Goal: Task Accomplishment & Management: Use online tool/utility

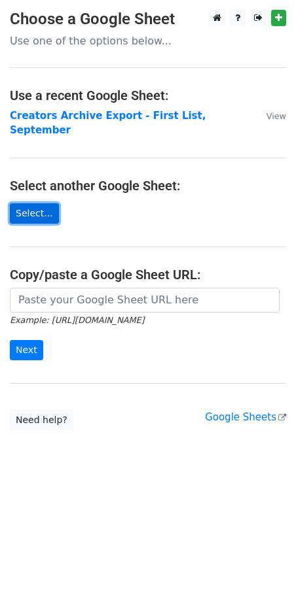
click at [41, 203] on link "Select..." at bounding box center [34, 213] width 49 height 20
click at [42, 203] on link "Select..." at bounding box center [34, 213] width 49 height 20
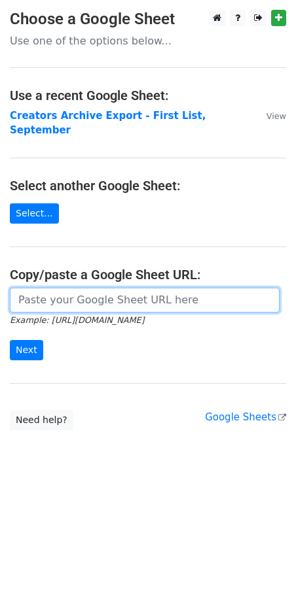
click at [29, 289] on input "url" at bounding box center [144, 300] width 269 height 25
paste input "https://docs.google.com/spreadsheets/d/1VYDoIf_IKc6nvBOjID525BzMqihhZu_Q/edit?g…"
type input "https://docs.google.com/spreadsheets/d/1VYDoIf_IKc6nvBOjID525BzMqihhZu_Q/edit?g…"
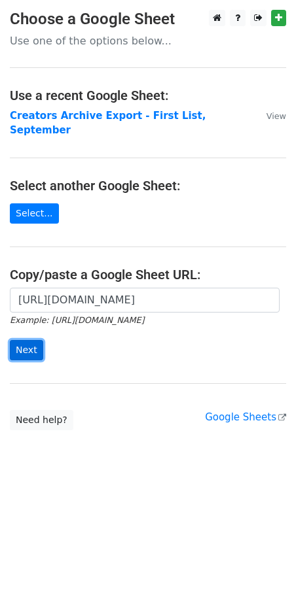
click at [33, 340] on input "Next" at bounding box center [26, 350] width 33 height 20
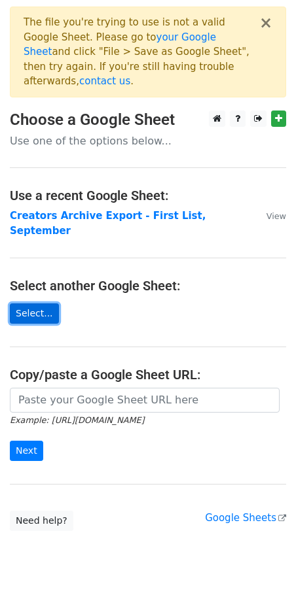
click at [22, 303] on link "Select..." at bounding box center [34, 313] width 49 height 20
click at [39, 303] on link "Select..." at bounding box center [34, 313] width 49 height 20
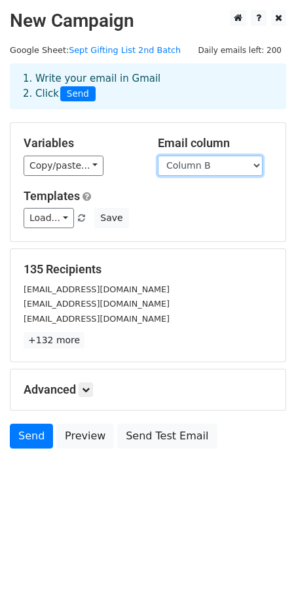
click at [248, 169] on select "Column A Column B" at bounding box center [210, 166] width 105 height 20
click at [158, 156] on select "Column A Column B" at bounding box center [210, 166] width 105 height 20
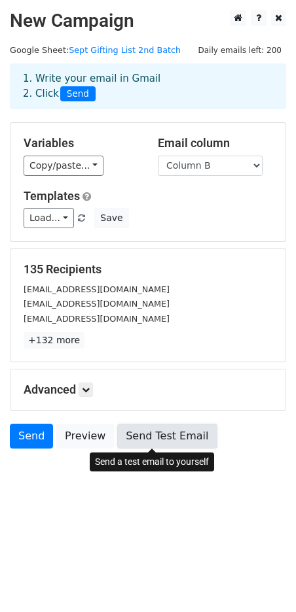
click at [180, 435] on link "Send Test Email" at bounding box center [166, 436] width 99 height 25
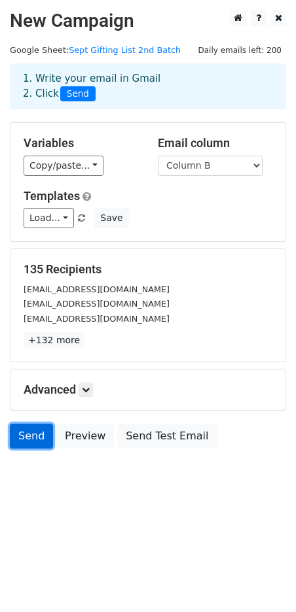
click at [33, 437] on link "Send" at bounding box center [31, 436] width 43 height 25
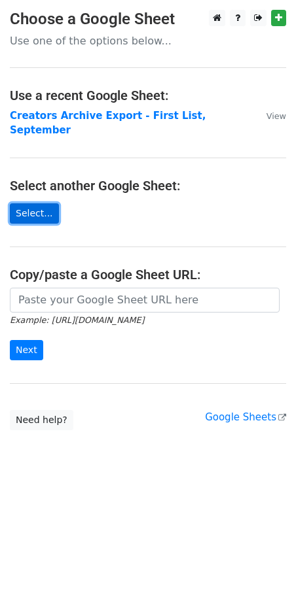
click at [23, 203] on link "Select..." at bounding box center [34, 213] width 49 height 20
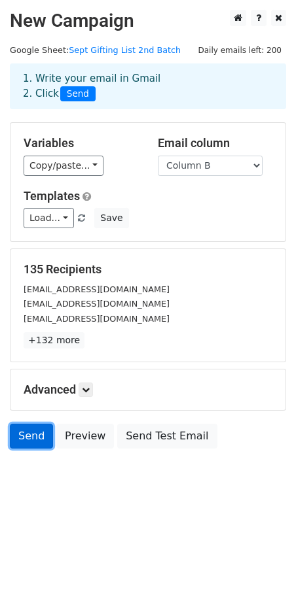
click at [20, 437] on link "Send" at bounding box center [31, 436] width 43 height 25
click at [28, 440] on link "Send" at bounding box center [31, 436] width 43 height 25
